Goal: Transaction & Acquisition: Book appointment/travel/reservation

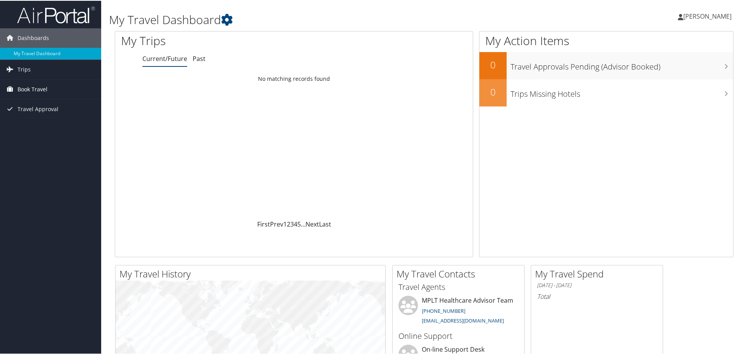
click at [70, 93] on link "Book Travel" at bounding box center [50, 88] width 101 height 19
click at [40, 130] on link "Book/Manage Online Trips" at bounding box center [50, 128] width 101 height 12
